Goal: Find contact information: Find contact information

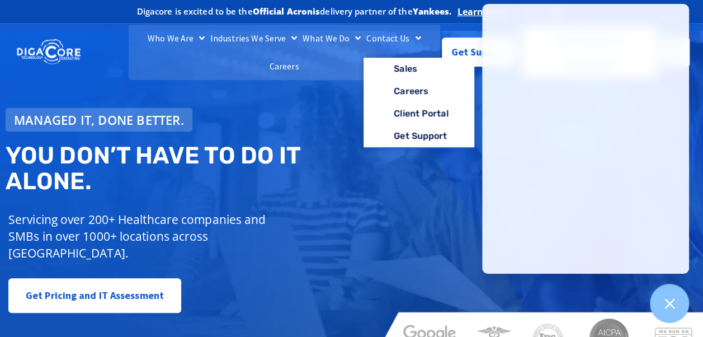
click at [364, 45] on link "Contact Us" at bounding box center [394, 38] width 60 height 28
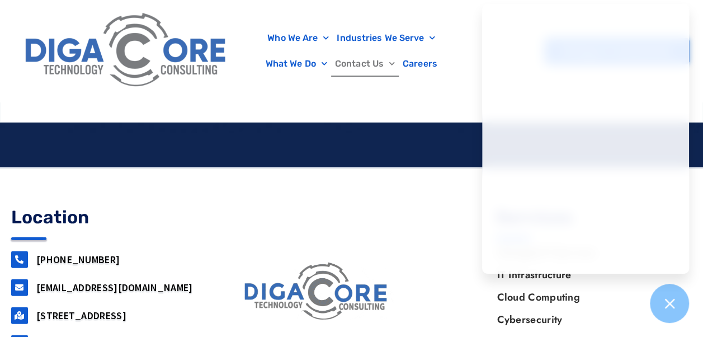
scroll to position [1343, 0]
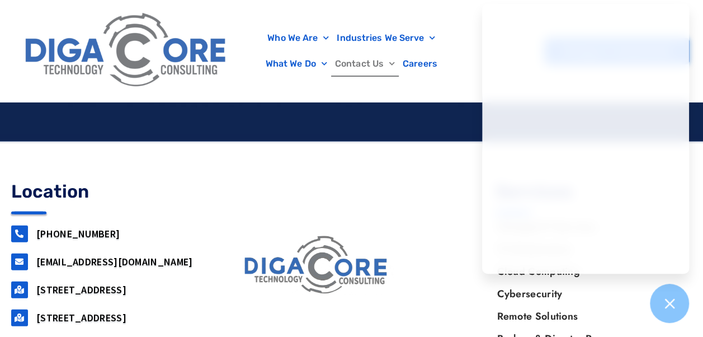
click at [232, 211] on div at bounding box center [317, 266] width 208 height 179
